Goal: Communication & Community: Answer question/provide support

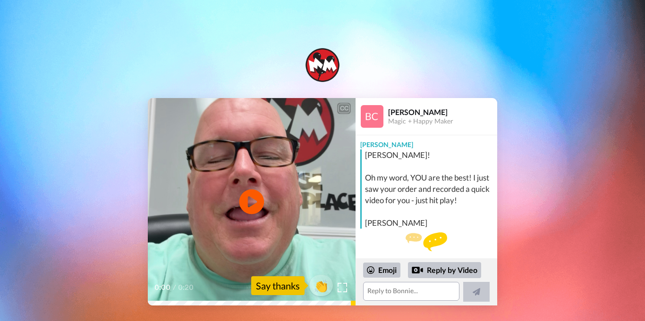
click at [247, 198] on icon "Play/Pause" at bounding box center [251, 202] width 25 height 45
click at [421, 291] on textarea at bounding box center [411, 291] width 96 height 19
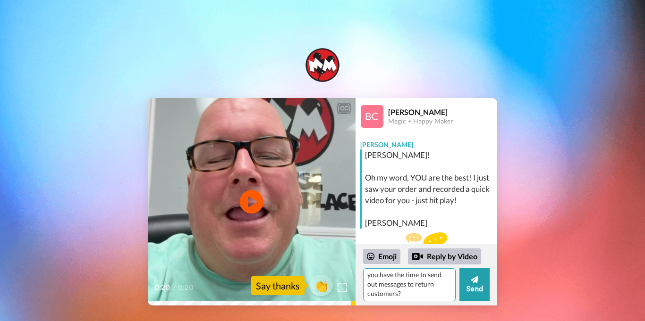
scroll to position [23, 0]
click at [405, 285] on textarea "Thanks for the thanks! But I'm a little worried - how do you have the time to s…" at bounding box center [409, 285] width 93 height 33
click at [436, 284] on textarea "Thanks for the thanks! But I'm a little worried - how do you have the time to s…" at bounding box center [409, 285] width 93 height 33
click at [412, 294] on textarea "Thanks for the thanks! But I'm a little worried - how do you have the time to s…" at bounding box center [409, 285] width 93 height 33
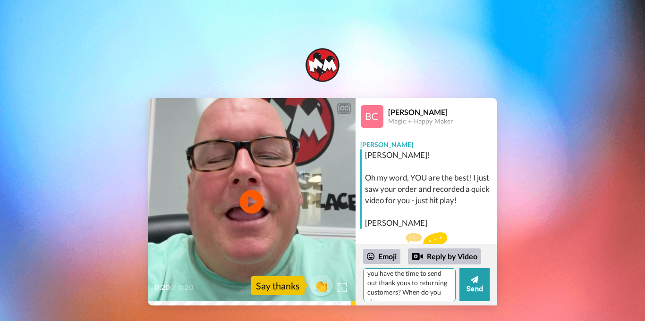
scroll to position [27, 0]
type textarea "Thanks for the thanks! But I'm a little worried - how do you have the time to s…"
click at [474, 284] on button "Send" at bounding box center [474, 285] width 30 height 33
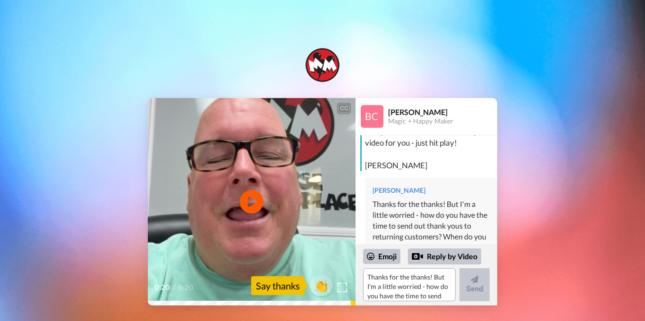
scroll to position [0, 0]
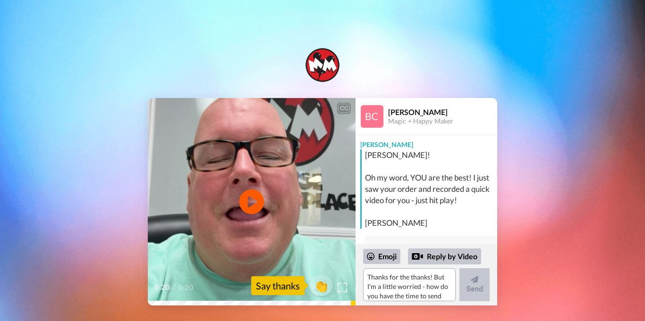
click at [248, 202] on icon "Play/Pause" at bounding box center [251, 202] width 25 height 45
